Goal: Task Accomplishment & Management: Manage account settings

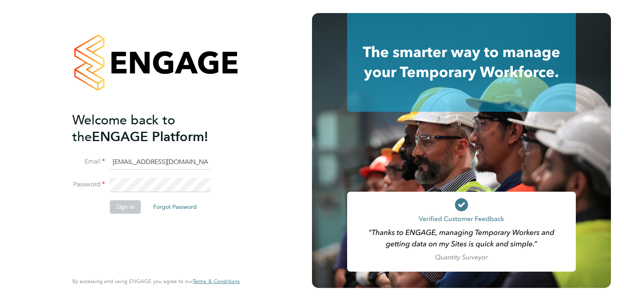
click at [133, 161] on input "rmg4s@pretiumresourcing.co.uk" at bounding box center [160, 162] width 101 height 15
type input "account.support@pretiumresourcing.co.uk"
click at [126, 204] on button "Sign In" at bounding box center [125, 207] width 31 height 13
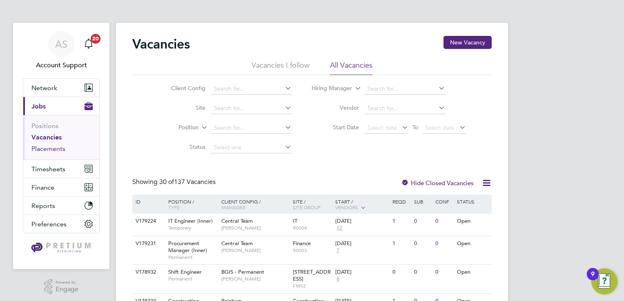
click at [57, 150] on link "Placements" at bounding box center [48, 149] width 34 height 8
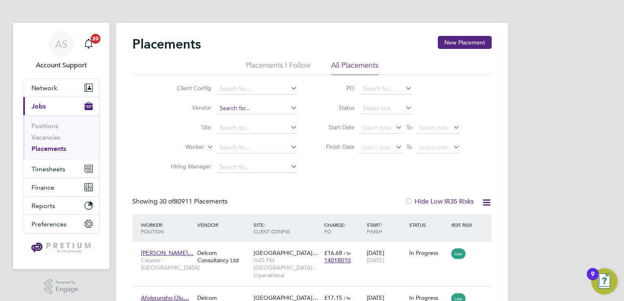
click at [259, 109] on input at bounding box center [257, 108] width 80 height 11
click at [272, 110] on input at bounding box center [257, 108] width 80 height 11
click at [261, 92] on input at bounding box center [257, 88] width 80 height 11
click at [76, 47] on link "AS Account Support" at bounding box center [61, 50] width 77 height 39
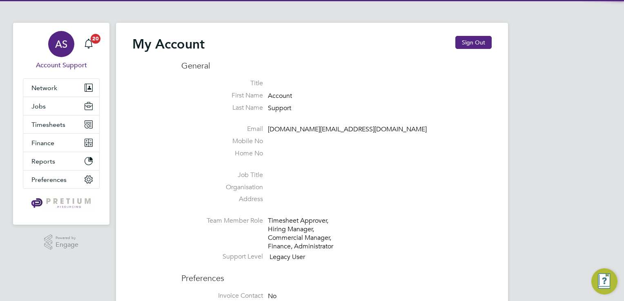
type input "[DOMAIN_NAME][EMAIL_ADDRESS][DOMAIN_NAME]"
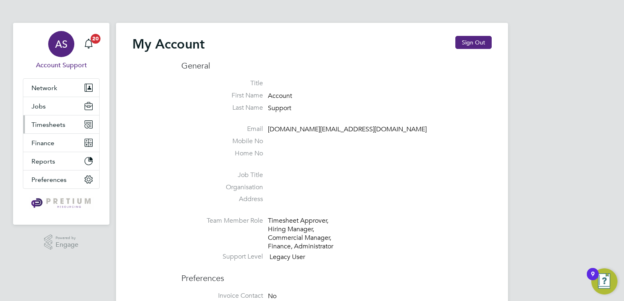
click at [56, 130] on button "Timesheets" at bounding box center [61, 125] width 76 height 18
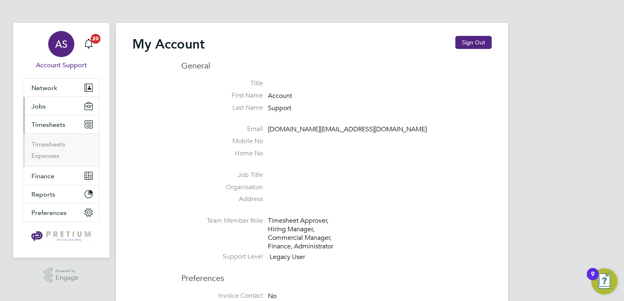
click at [60, 107] on button "Jobs" at bounding box center [61, 106] width 76 height 18
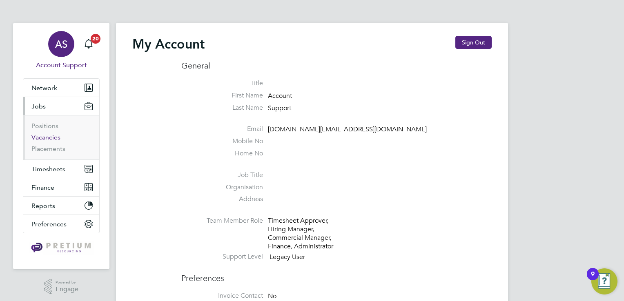
click at [51, 141] on link "Vacancies" at bounding box center [45, 138] width 29 height 8
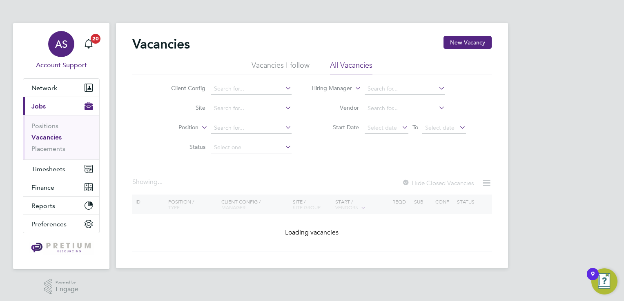
click at [60, 56] on div "AS" at bounding box center [61, 44] width 26 height 26
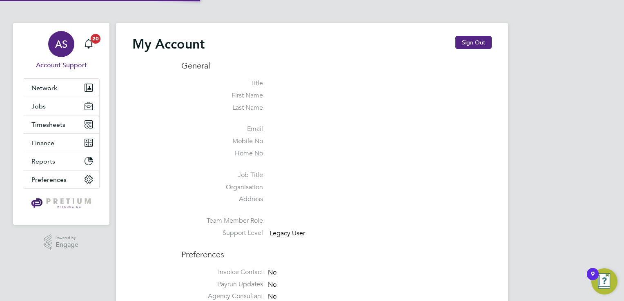
type input "[DOMAIN_NAME][EMAIL_ADDRESS][DOMAIN_NAME]"
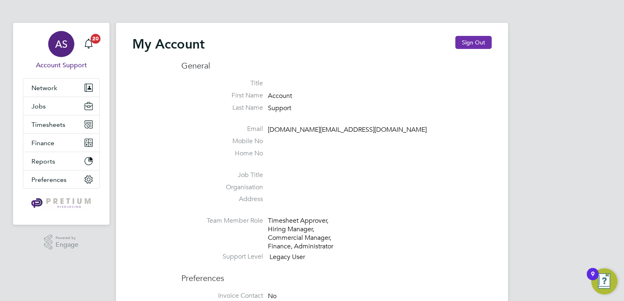
click at [478, 40] on button "Sign Out" at bounding box center [474, 42] width 36 height 13
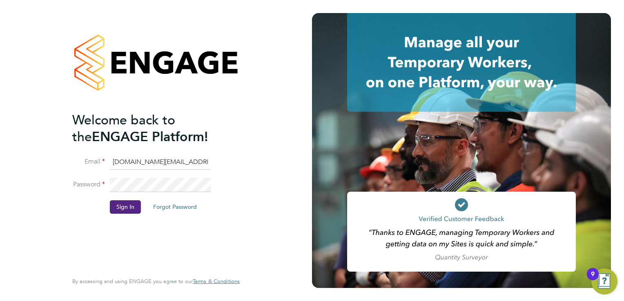
click at [143, 164] on input "[DOMAIN_NAME][EMAIL_ADDRESS][DOMAIN_NAME]" at bounding box center [160, 162] width 101 height 15
type input "rmg4s@pretiumresourcing.co.uk"
click at [127, 207] on button "Sign In" at bounding box center [125, 207] width 31 height 13
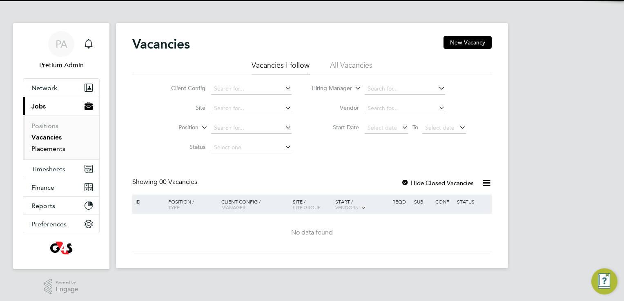
click at [53, 148] on link "Placements" at bounding box center [48, 149] width 34 height 8
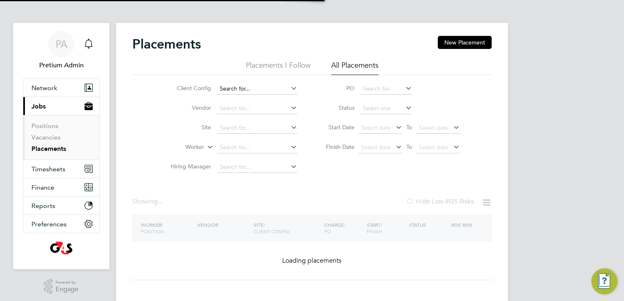
click at [270, 87] on input at bounding box center [257, 88] width 80 height 11
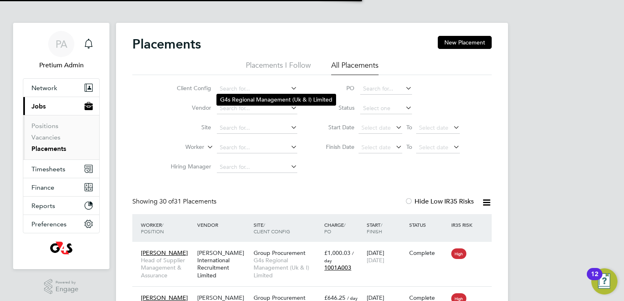
click at [254, 99] on li "G4s Regional Management (Uk & I) Limited" at bounding box center [276, 99] width 119 height 11
type input "G4s Regional Management (Uk & I) Limited"
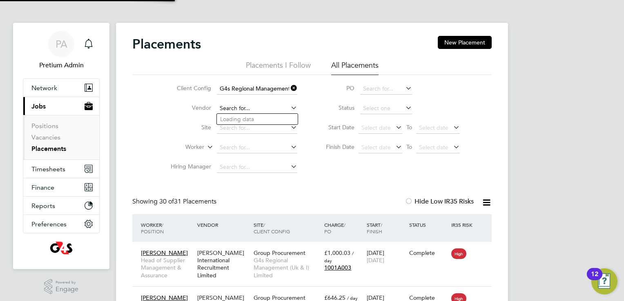
click at [256, 111] on input at bounding box center [257, 108] width 80 height 11
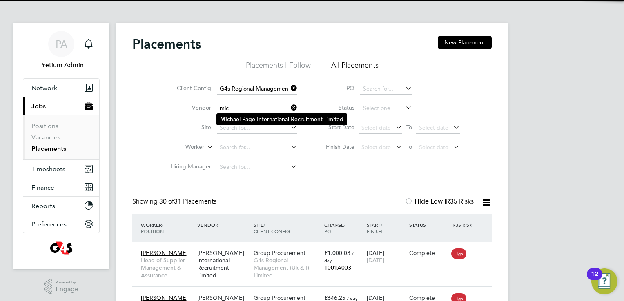
click at [261, 120] on li "Mic hael Page International Recruitment Limited" at bounding box center [282, 119] width 130 height 11
type input "Michael Page International Recruitment Limited"
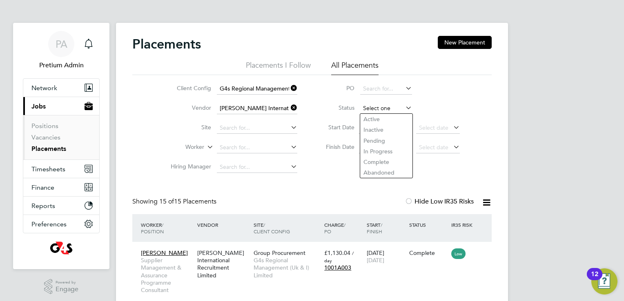
click at [382, 112] on input at bounding box center [386, 108] width 52 height 11
click at [375, 150] on li "In Progress" at bounding box center [386, 151] width 52 height 11
type input "In Progress"
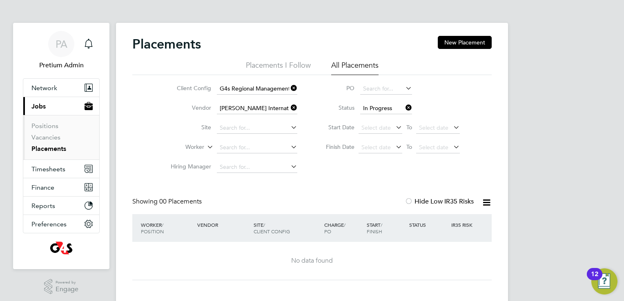
click at [404, 109] on icon at bounding box center [404, 107] width 0 height 11
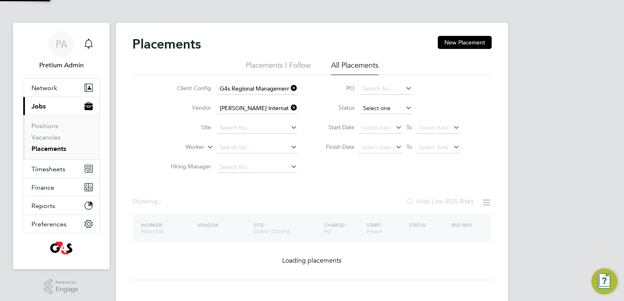
click at [389, 108] on input at bounding box center [386, 108] width 52 height 11
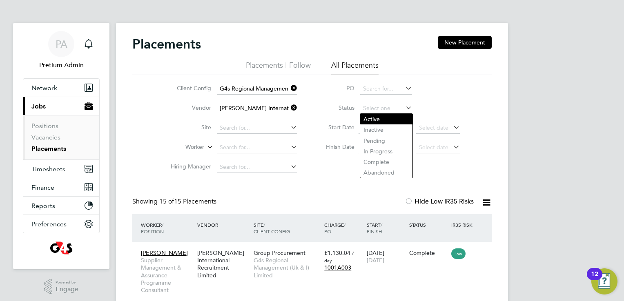
click at [377, 122] on li "Active" at bounding box center [386, 119] width 52 height 11
type input "Active"
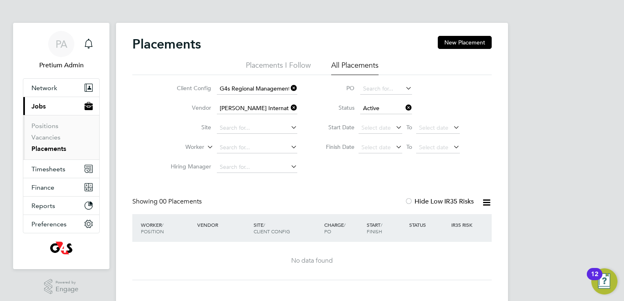
click at [357, 175] on div "Client Config G4s Regional Management (Uk & I) Limited Vendor Michael Page Inte…" at bounding box center [312, 126] width 360 height 102
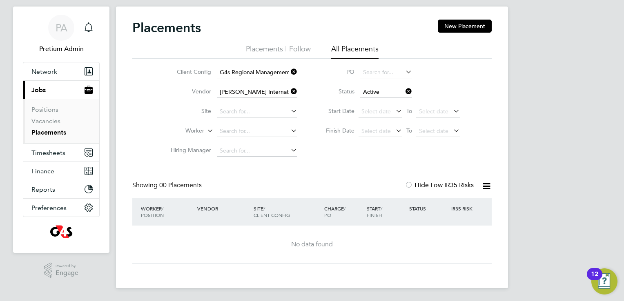
click at [404, 92] on icon at bounding box center [404, 91] width 0 height 11
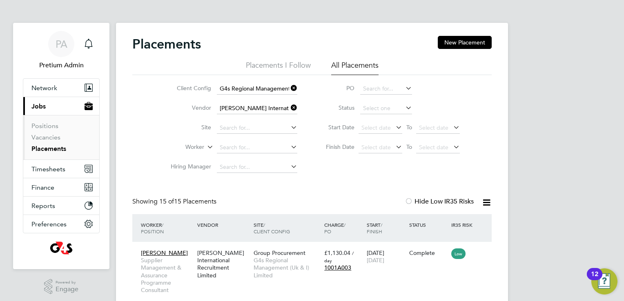
click at [335, 208] on div "Showing 15 of 15 Placements Hide Low IR35 Risks" at bounding box center [312, 206] width 360 height 17
click at [393, 108] on input at bounding box center [386, 108] width 52 height 11
click at [380, 153] on li "In Progress" at bounding box center [386, 151] width 52 height 11
type input "In Progress"
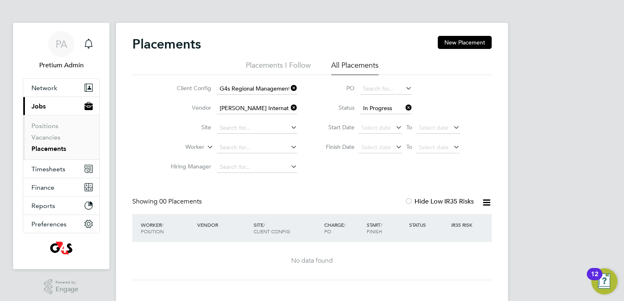
click at [404, 107] on icon at bounding box center [404, 107] width 0 height 11
drag, startPoint x: 410, startPoint y: 107, endPoint x: 386, endPoint y: 109, distance: 24.6
click at [386, 109] on li "Status" at bounding box center [389, 109] width 163 height 20
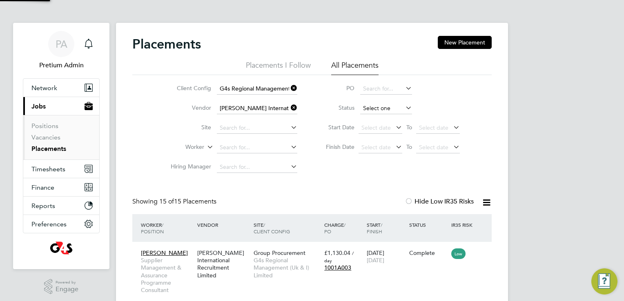
click at [386, 109] on input at bounding box center [386, 108] width 52 height 11
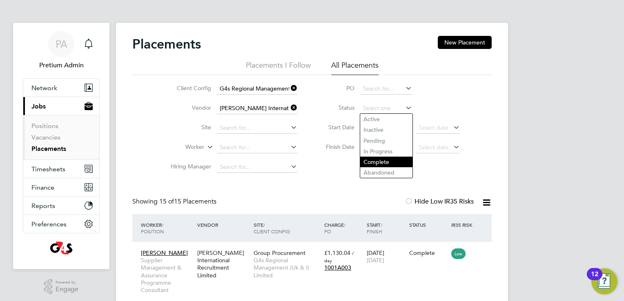
click at [386, 163] on li "Complete" at bounding box center [386, 162] width 52 height 11
type input "Complete"
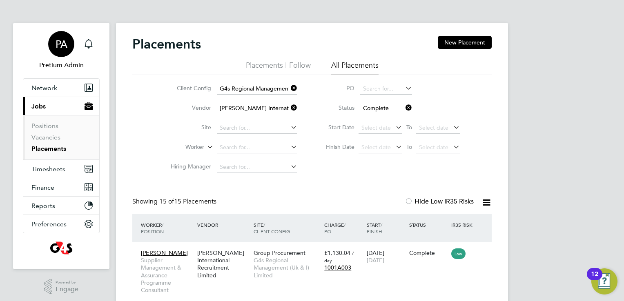
click at [63, 49] on span "PA" at bounding box center [62, 44] width 12 height 11
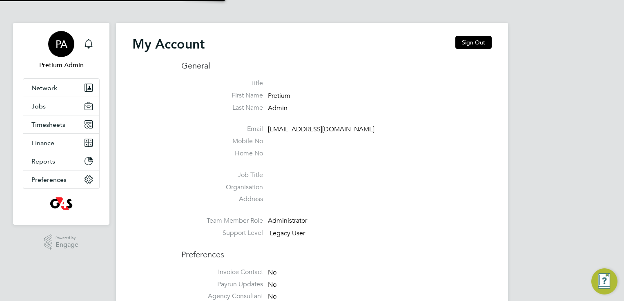
type input "[DOMAIN_NAME][EMAIL_ADDRESS][DOMAIN_NAME]"
click at [487, 44] on button "Sign Out" at bounding box center [474, 42] width 36 height 13
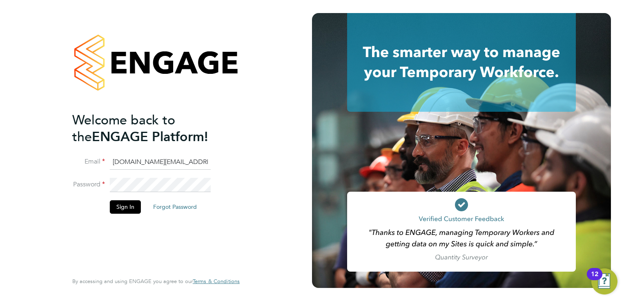
click at [126, 163] on input "[DOMAIN_NAME][EMAIL_ADDRESS][DOMAIN_NAME]" at bounding box center [160, 162] width 101 height 15
type input "g4scash@pretiumresourcing.co.uk"
click at [126, 208] on button "Sign In" at bounding box center [125, 207] width 31 height 13
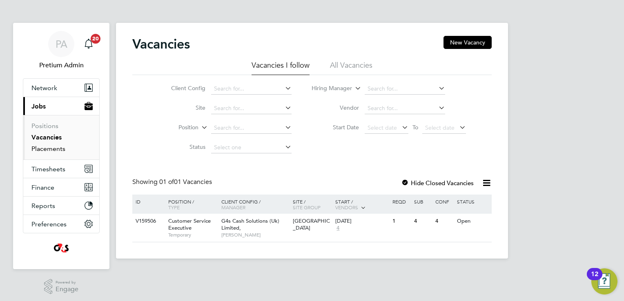
click at [53, 148] on link "Placements" at bounding box center [48, 149] width 34 height 8
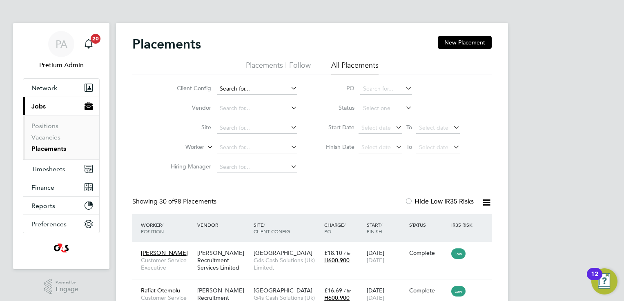
click at [247, 92] on input at bounding box center [257, 88] width 80 height 11
click at [250, 101] on li "G4s Cash Solutions (Uk) Limited," at bounding box center [262, 99] width 90 height 11
type input "G4s Cash Solutions (Uk) Limited,"
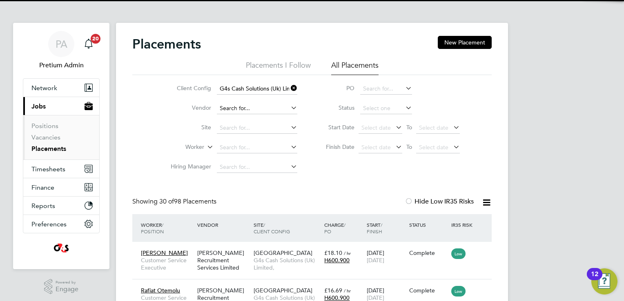
click at [253, 109] on input at bounding box center [257, 108] width 80 height 11
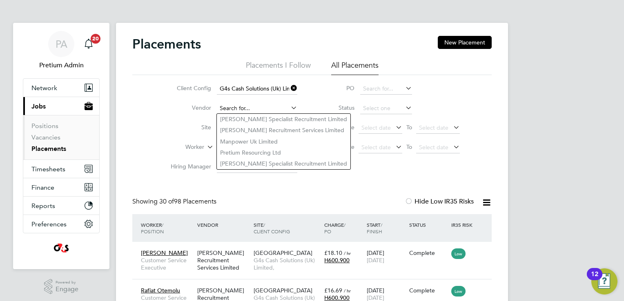
type input "m"
click at [59, 42] on span "PA" at bounding box center [62, 44] width 12 height 11
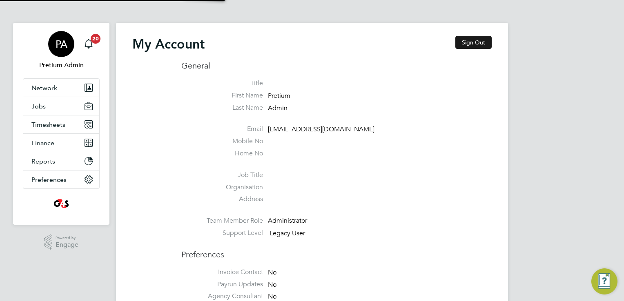
type input "[DOMAIN_NAME][EMAIL_ADDRESS][DOMAIN_NAME]"
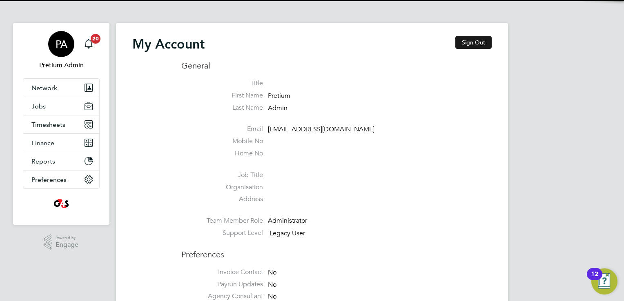
click at [484, 45] on button "Sign Out" at bounding box center [474, 42] width 36 height 13
